Goal: Task Accomplishment & Management: Manage account settings

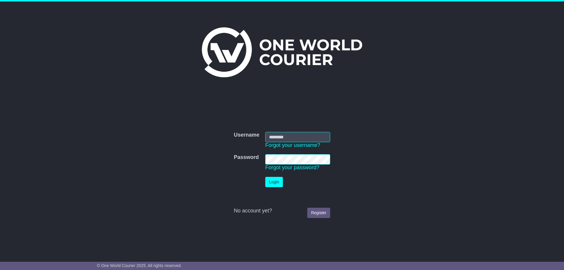
type input "**********"
click at [274, 179] on button "Login" at bounding box center [274, 182] width 18 height 10
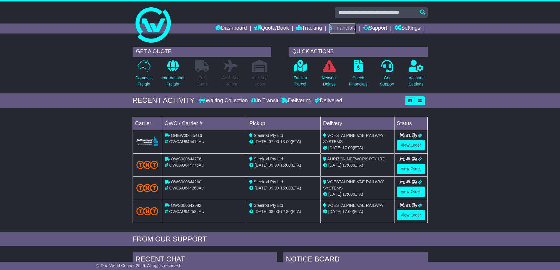
click at [338, 26] on link "Financials" at bounding box center [342, 29] width 27 height 10
